Goal: Information Seeking & Learning: Learn about a topic

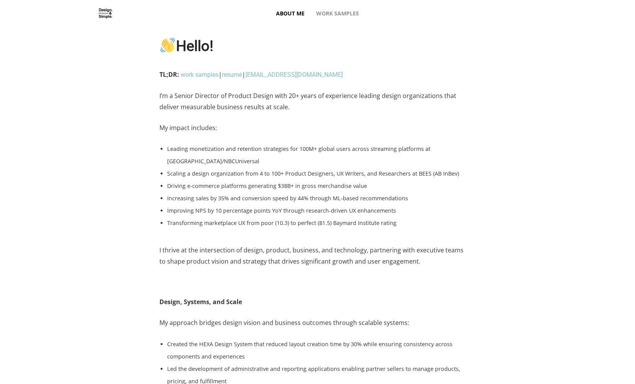
click at [564, 12] on header "About Me Work Samples" at bounding box center [317, 14] width 635 height 28
click at [200, 76] on link "work samples" at bounding box center [200, 74] width 38 height 7
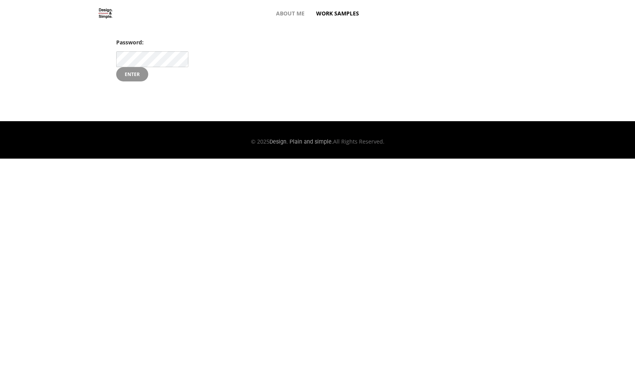
click at [130, 74] on input "Enter" at bounding box center [132, 74] width 32 height 15
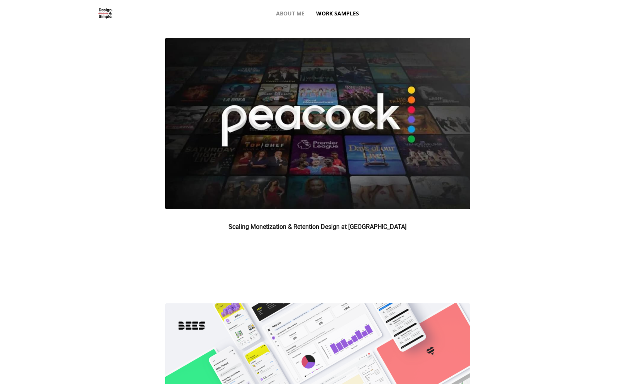
click at [243, 126] on img at bounding box center [317, 124] width 305 height 172
click at [295, 8] on span "About Me" at bounding box center [290, 14] width 29 height 28
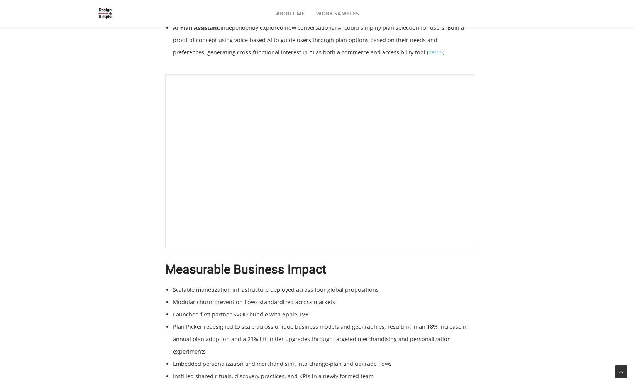
scroll to position [2374, 0]
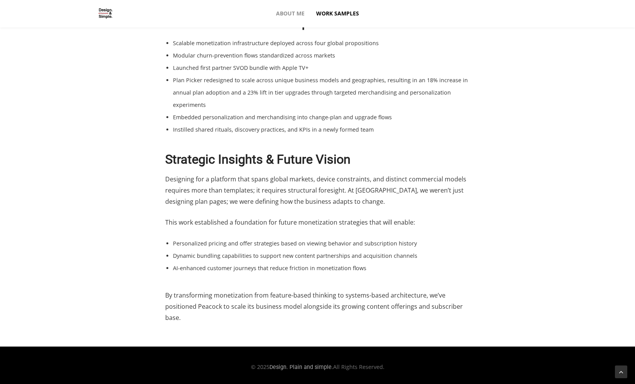
click at [326, 11] on span "Work Samples" at bounding box center [337, 14] width 43 height 28
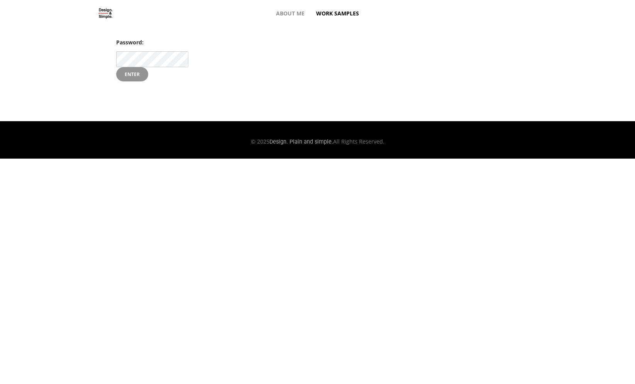
click at [125, 78] on input "Enter" at bounding box center [132, 74] width 32 height 15
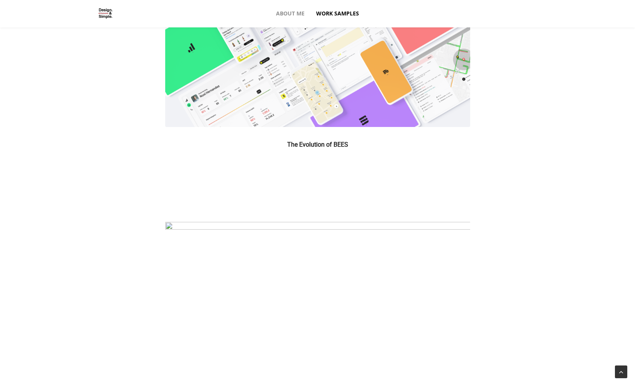
scroll to position [350, 0]
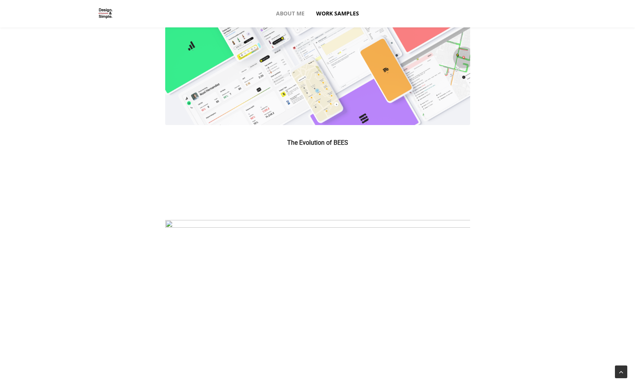
click at [329, 79] on img at bounding box center [317, 39] width 305 height 171
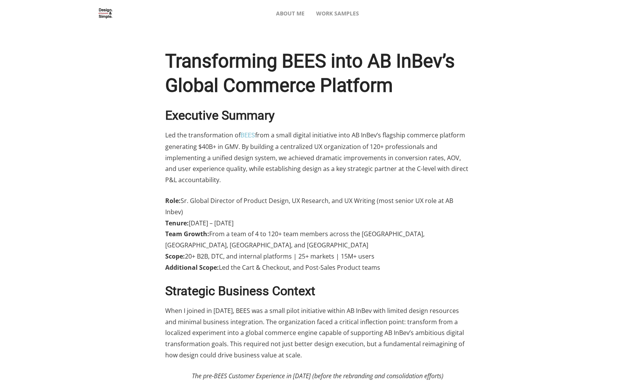
click at [158, 13] on div "About Me Work Samples" at bounding box center [318, 14] width 464 height 28
click at [153, 25] on div "About Me Work Samples" at bounding box center [318, 14] width 464 height 28
click at [339, 12] on span "Work Samples" at bounding box center [337, 14] width 43 height 28
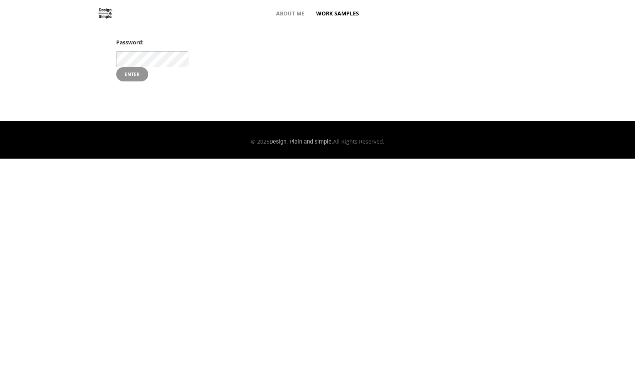
click at [136, 75] on input "Enter" at bounding box center [132, 74] width 32 height 15
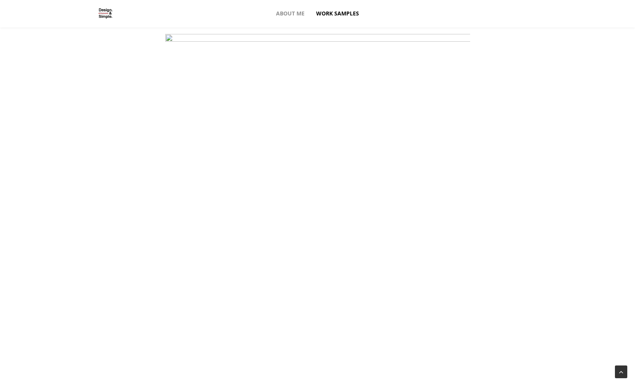
scroll to position [537, 0]
click at [382, 79] on img at bounding box center [317, 321] width 305 height 579
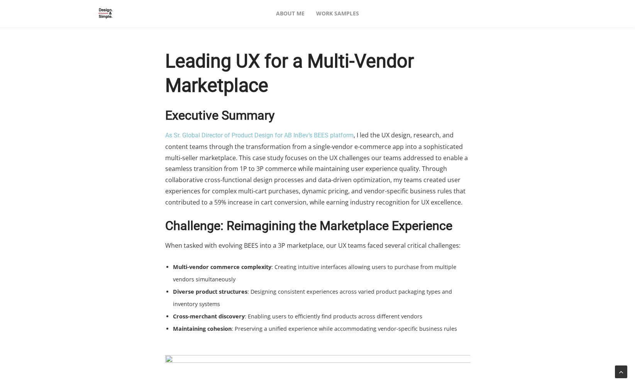
scroll to position [384, 0]
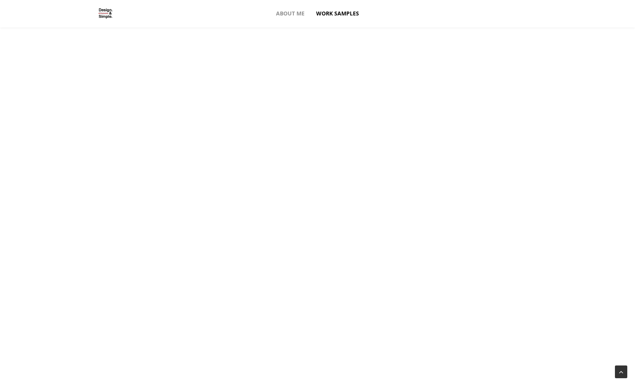
click at [333, 12] on span "Work Samples" at bounding box center [337, 14] width 43 height 28
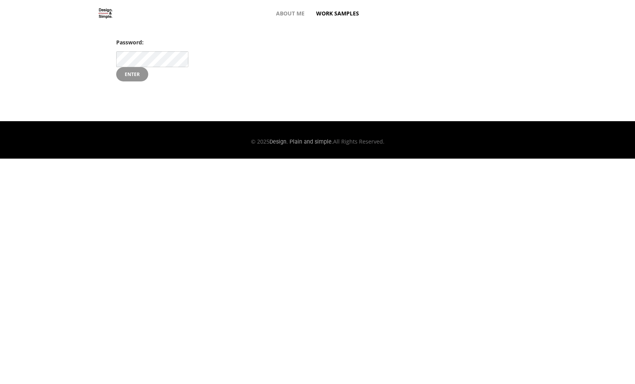
click at [137, 75] on input "Enter" at bounding box center [132, 74] width 32 height 15
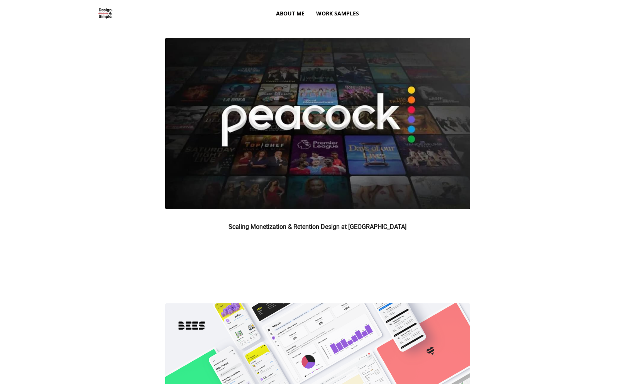
click at [271, 16] on link "About Me" at bounding box center [290, 14] width 40 height 28
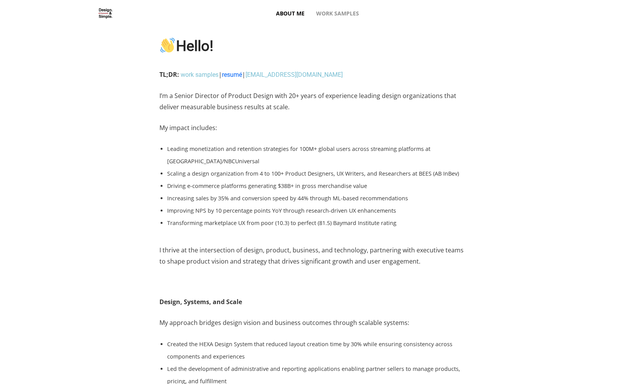
click at [239, 73] on link "resumé" at bounding box center [232, 74] width 20 height 7
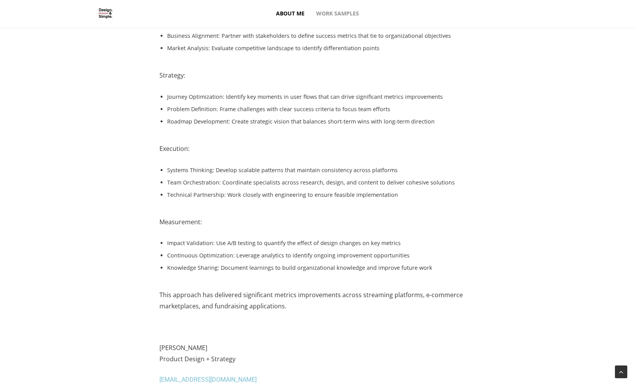
scroll to position [815, 0]
